Goal: Information Seeking & Learning: Learn about a topic

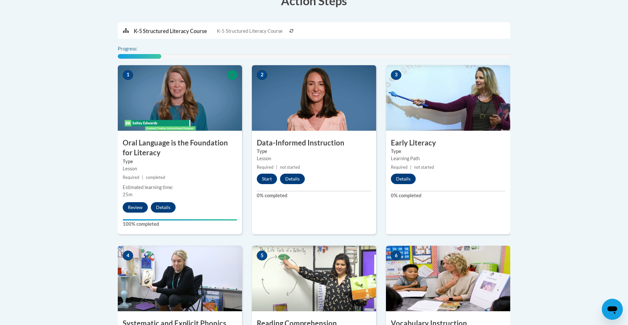
scroll to position [196, 0]
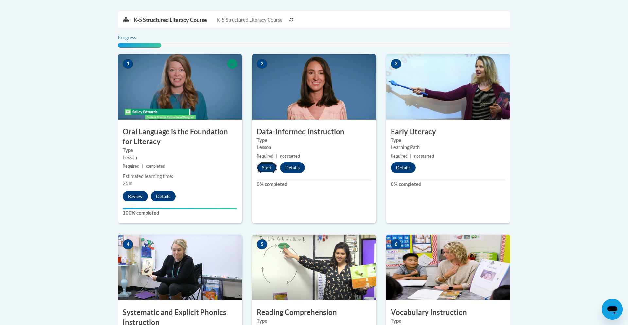
click at [267, 169] on button "Start" at bounding box center [267, 167] width 20 height 10
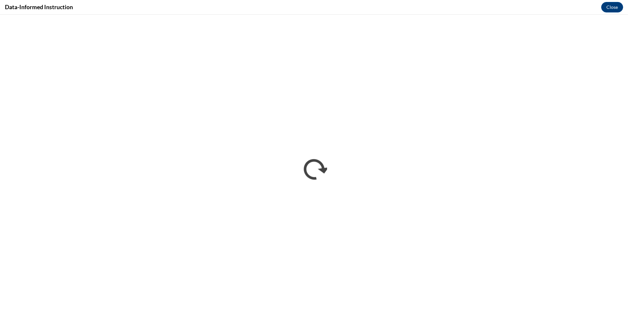
scroll to position [0, 0]
